Goal: Navigation & Orientation: Find specific page/section

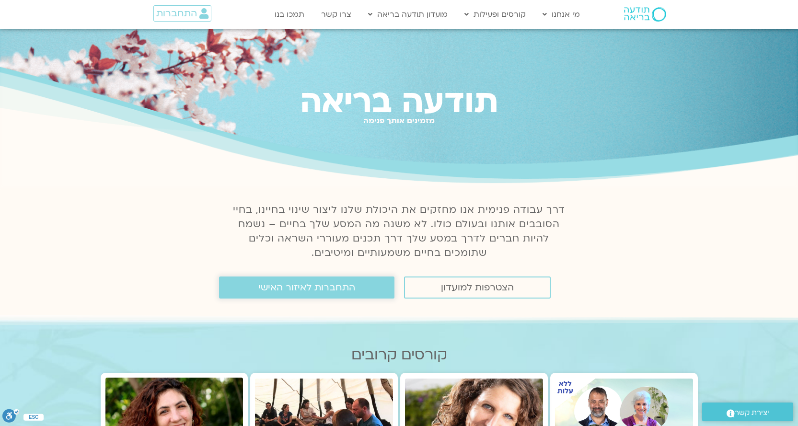
click at [283, 283] on span "התחברות לאיזור האישי" at bounding box center [306, 287] width 97 height 11
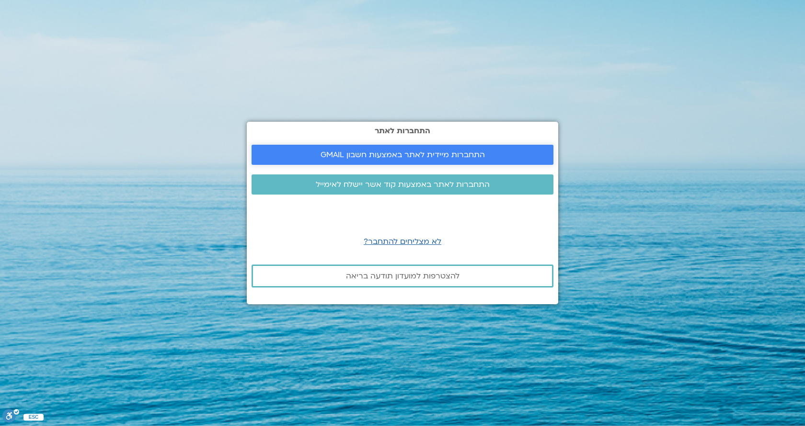
click at [451, 155] on span "התחברות מיידית לאתר באמצעות חשבון GMAIL" at bounding box center [403, 154] width 164 height 9
